Goal: Information Seeking & Learning: Learn about a topic

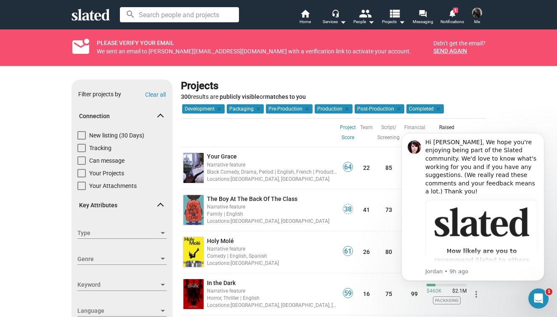
scroll to position [47, 0]
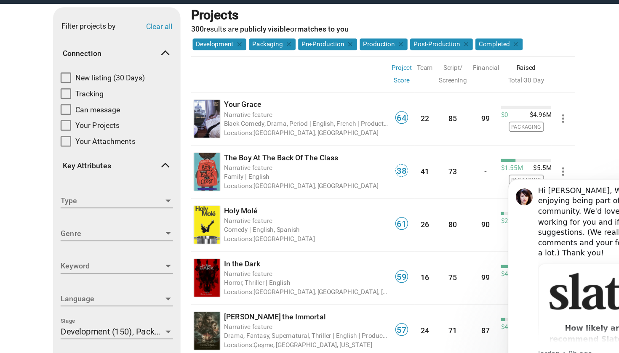
click at [469, 71] on div "Show filters Filter projects by Clear all Connection New listing (30 Days) Trac…" at bounding box center [309, 296] width 619 height 555
drag, startPoint x: 527, startPoint y: 181, endPoint x: 811, endPoint y: 300, distance: 307.6
click at [492, 173] on html "Hi [PERSON_NAME], We hope you're enjoying being part of the Slated community. W…" at bounding box center [576, 260] width 168 height 191
click at [471, 114] on div "Show filters Filter projects by Clear all Connection New listing (30 Days) Trac…" at bounding box center [309, 296] width 619 height 555
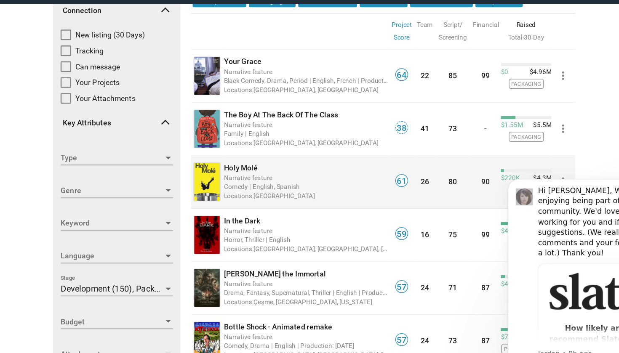
scroll to position [80, 0]
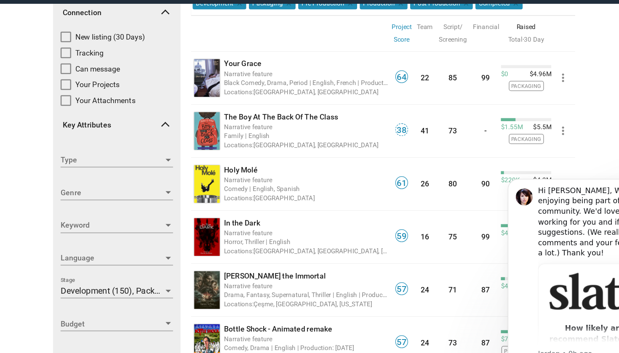
click at [542, 185] on div "Hi [PERSON_NAME], We hope you're enjoying being part of the Slated community. W…" at bounding box center [584, 210] width 113 height 58
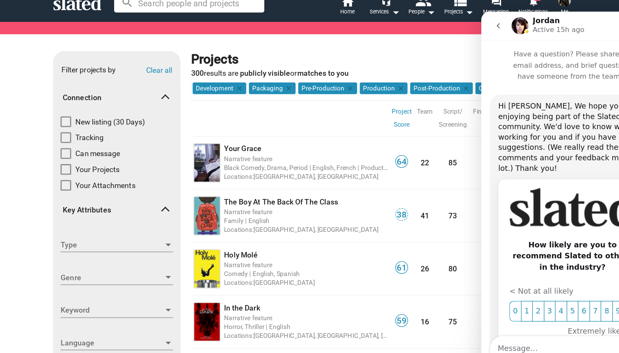
scroll to position [30, 0]
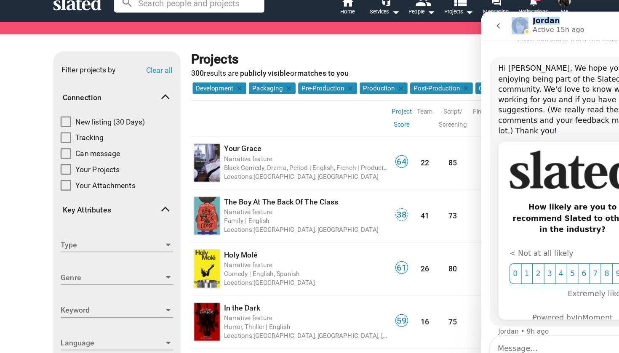
drag, startPoint x: 565, startPoint y: 21, endPoint x: 373, endPoint y: 11, distance: 192.2
click at [481, 11] on html "Jordan Active 15h ago Have a question? Please share your name, email address, a…" at bounding box center [565, 159] width 168 height 296
click at [491, 21] on button "go back" at bounding box center [494, 23] width 16 height 16
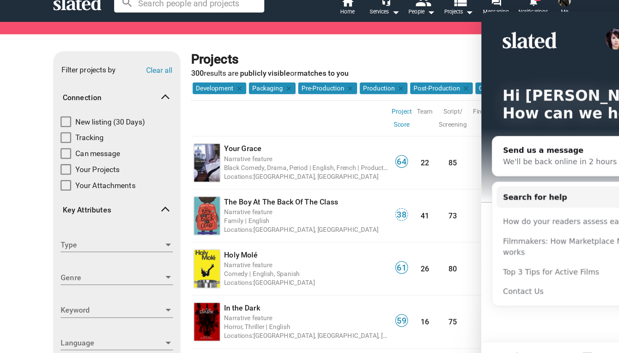
click at [508, 22] on div "Hi [PERSON_NAME] How can we help?" at bounding box center [565, 87] width 152 height 152
drag, startPoint x: 521, startPoint y: 21, endPoint x: 329, endPoint y: 26, distance: 192.1
click at [481, 26] on html "Hi [PERSON_NAME] How can we help? Send us a message We'll be back online in 2 h…" at bounding box center [565, 159] width 168 height 296
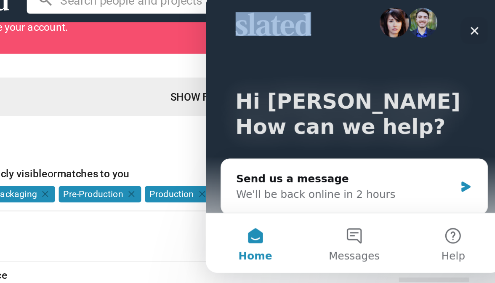
scroll to position [13, 0]
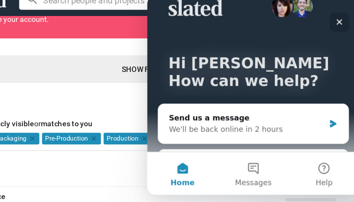
click at [301, 18] on icon "Close" at bounding box center [299, 17] width 5 height 5
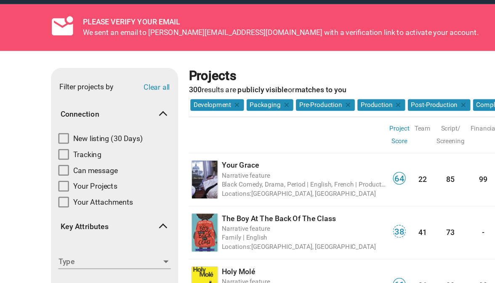
click at [50, 132] on span at bounding box center [50, 136] width 8 height 8
click at [50, 140] on input "New listing (30 Days)" at bounding box center [50, 140] width 0 height 0
checkbox input "true"
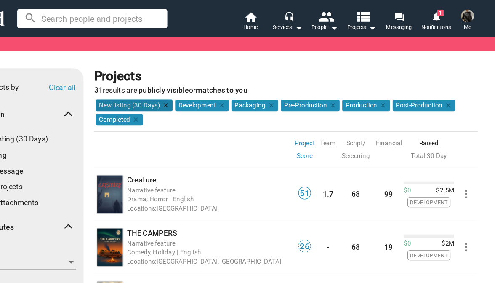
click at [202, 83] on mat-icon "clear" at bounding box center [206, 84] width 8 height 8
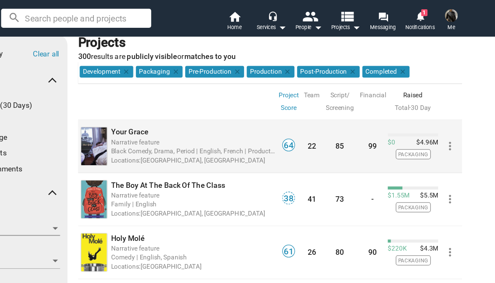
scroll to position [51, 0]
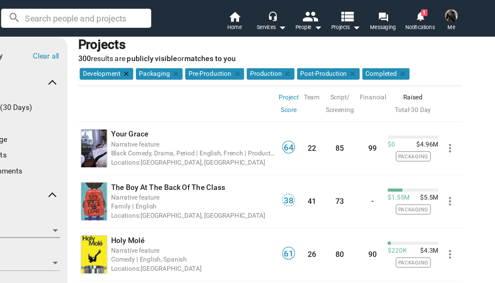
click at [184, 59] on mat-icon "clear" at bounding box center [188, 59] width 8 height 8
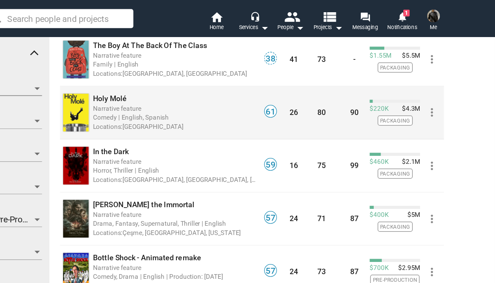
scroll to position [164, 0]
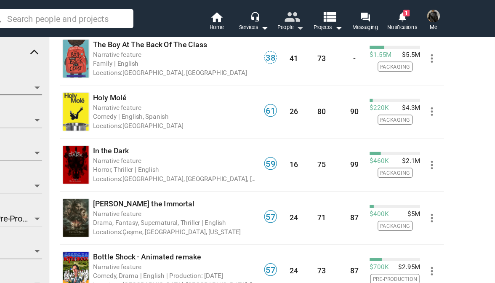
click at [335, 21] on mat-icon "arrow_drop_down" at bounding box center [340, 22] width 10 height 10
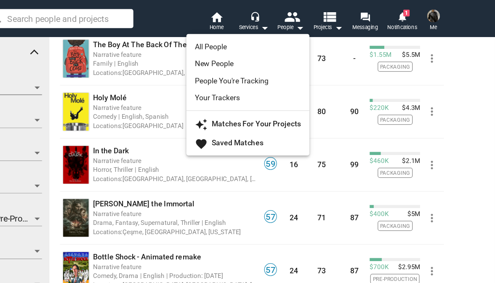
click at [267, 23] on div at bounding box center [247, 141] width 495 height 283
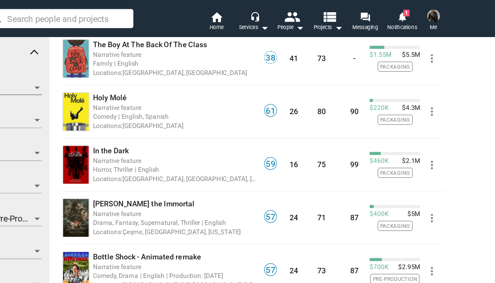
click at [366, 23] on mat-icon "arrow_drop_down" at bounding box center [371, 22] width 10 height 10
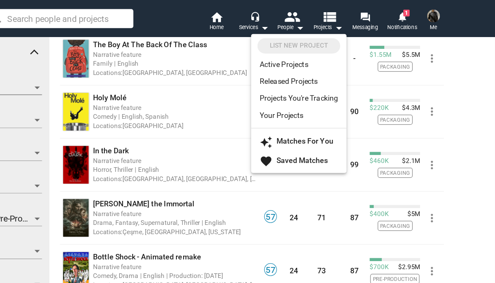
click at [208, 21] on div at bounding box center [247, 141] width 495 height 283
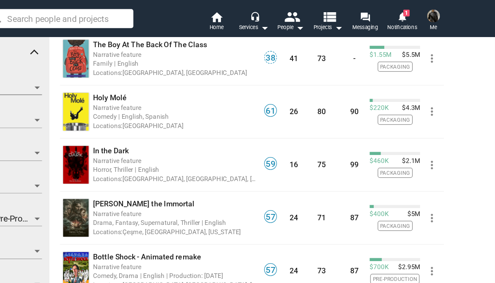
click at [307, 21] on mat-icon "arrow_drop_down" at bounding box center [312, 22] width 10 height 10
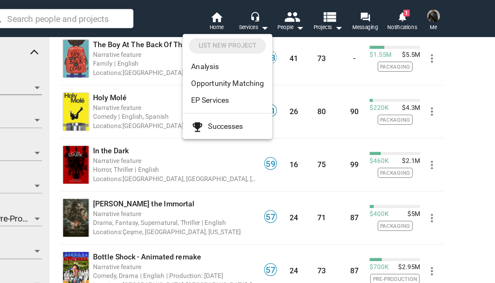
click at [173, 19] on div at bounding box center [247, 141] width 495 height 283
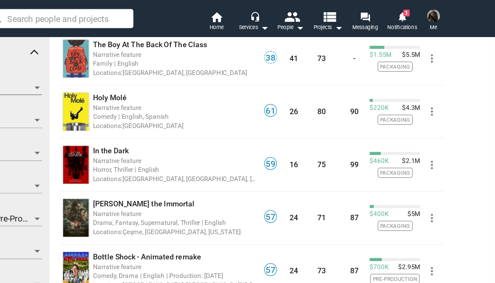
click at [269, 19] on span "Home" at bounding box center [274, 22] width 11 height 10
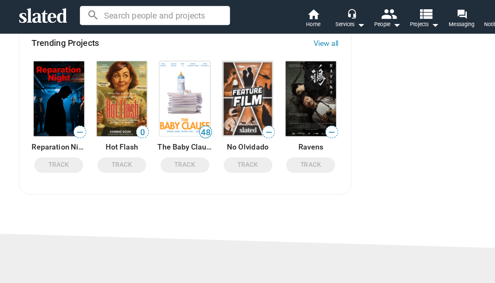
scroll to position [605, 0]
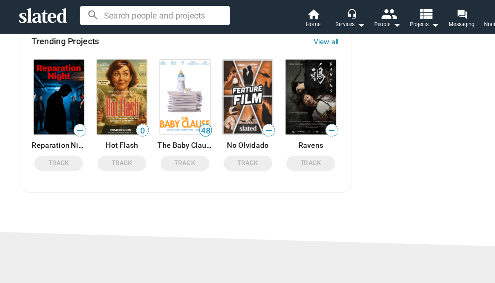
click at [252, 80] on img at bounding box center [272, 79] width 40 height 59
